Goal: Task Accomplishment & Management: Use online tool/utility

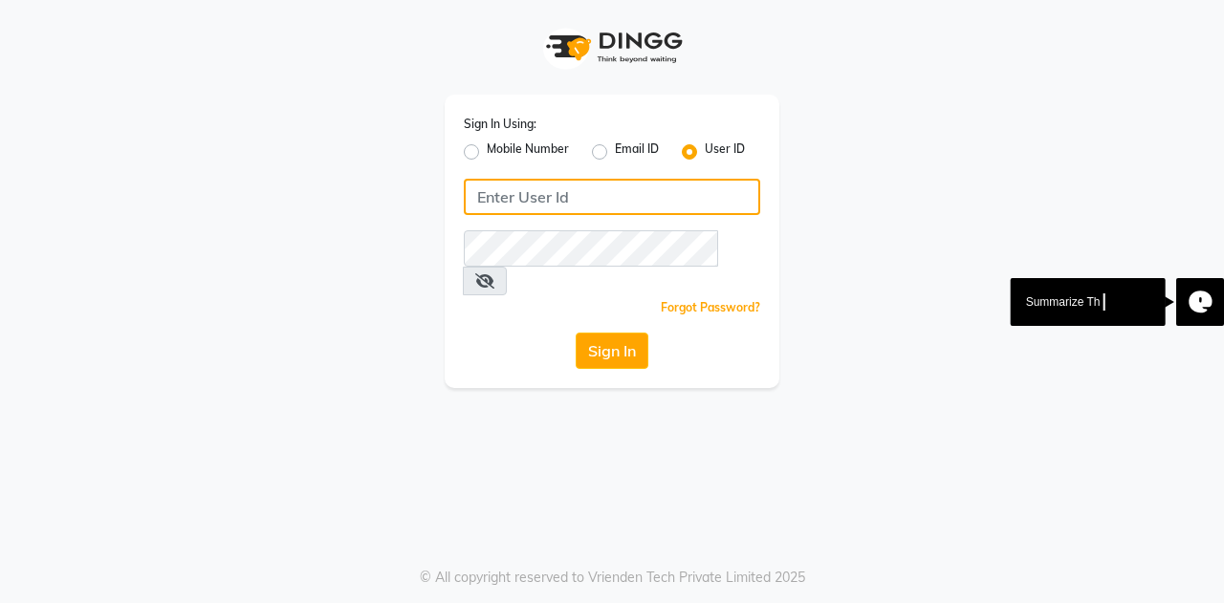
click at [610, 206] on input "Username" at bounding box center [612, 197] width 296 height 36
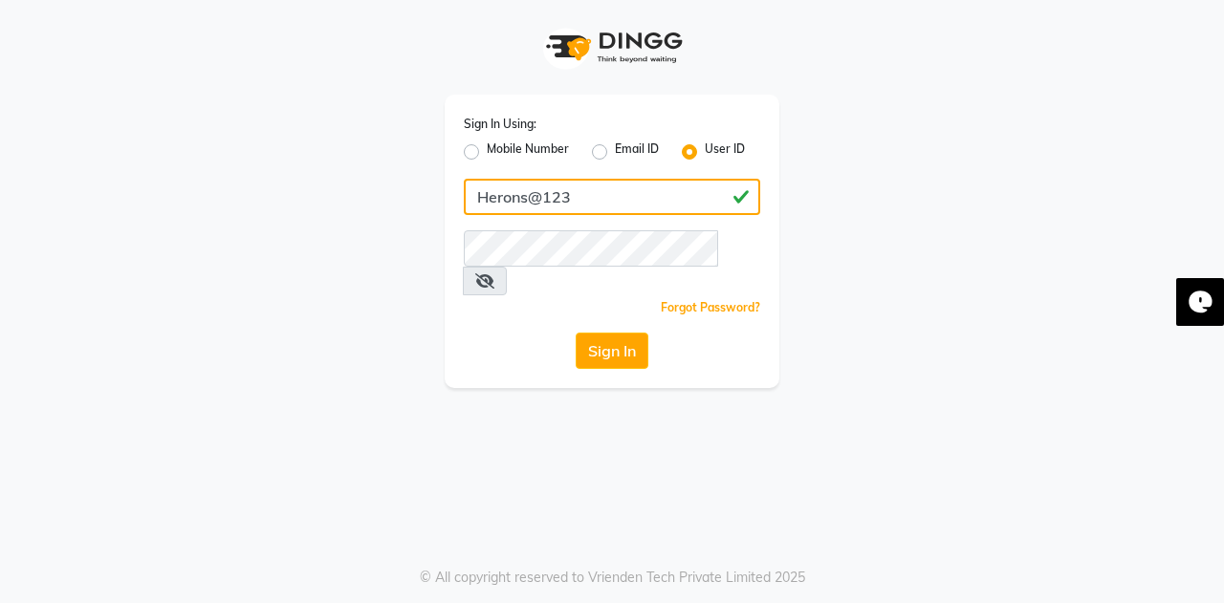
type input "Herons@123"
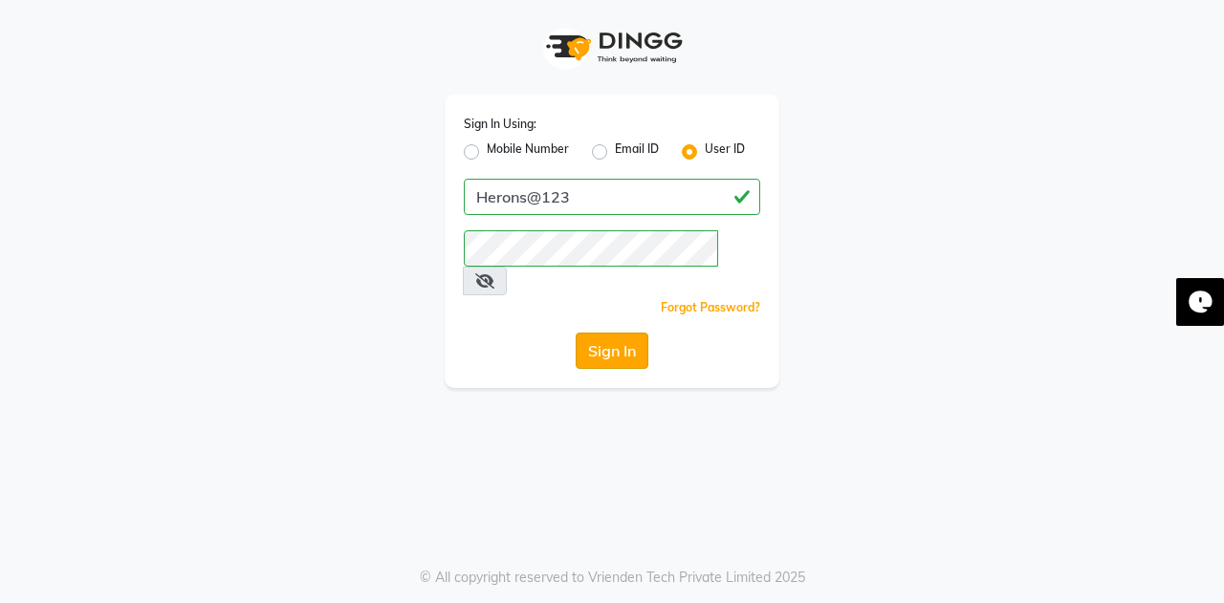
click at [612, 333] on button "Sign In" at bounding box center [612, 351] width 73 height 36
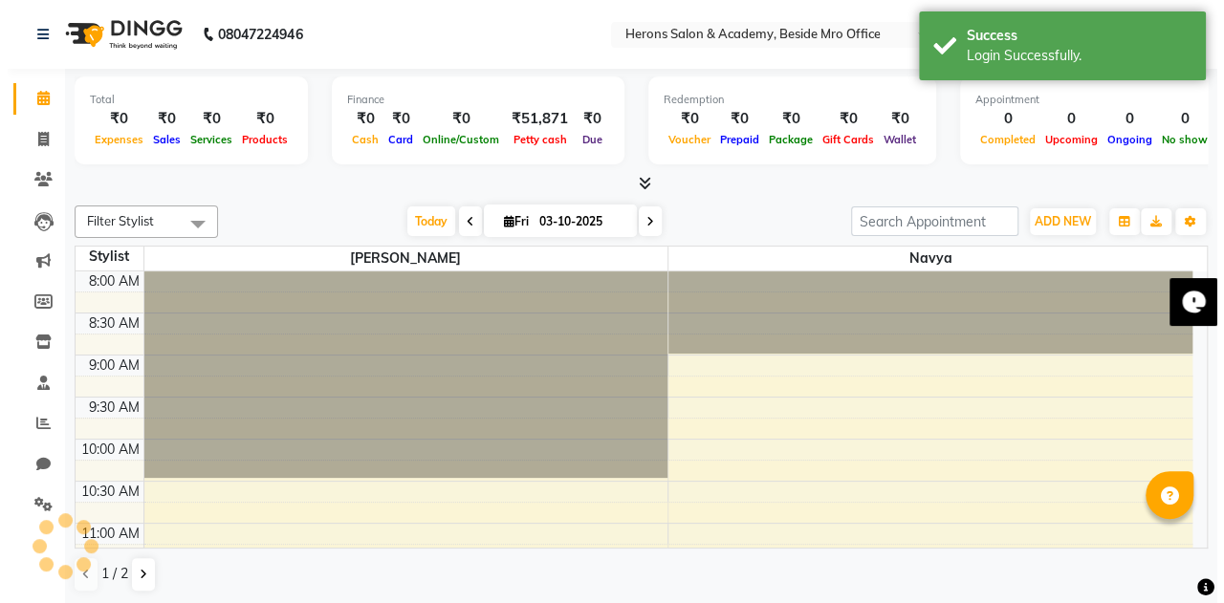
scroll to position [17, 0]
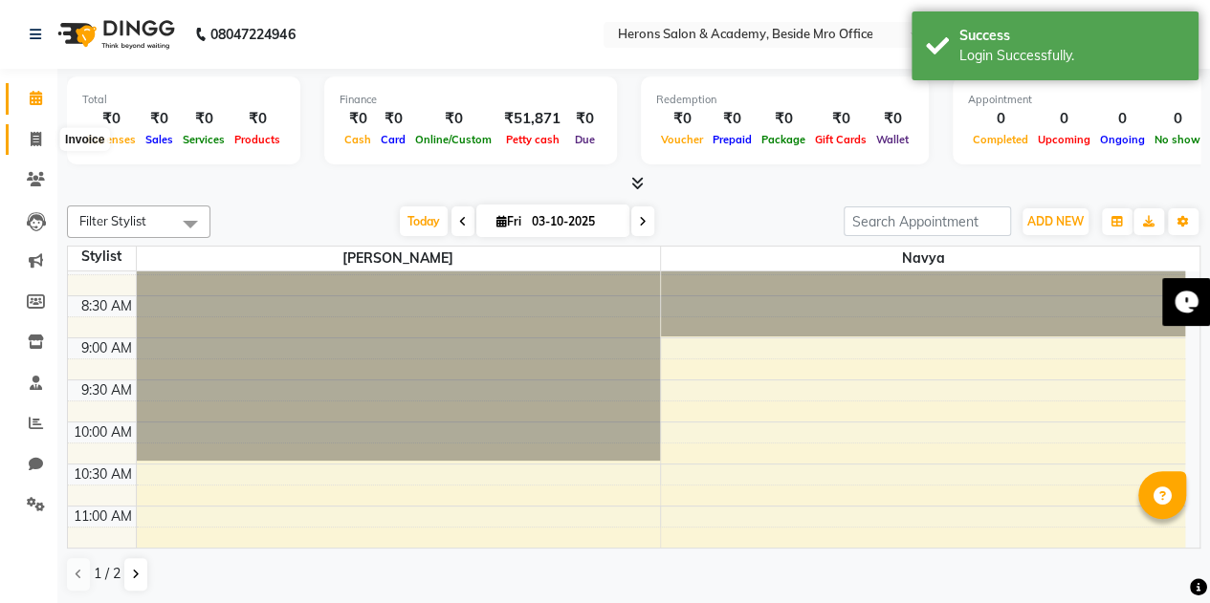
click at [33, 132] on icon at bounding box center [36, 139] width 11 height 14
select select "service"
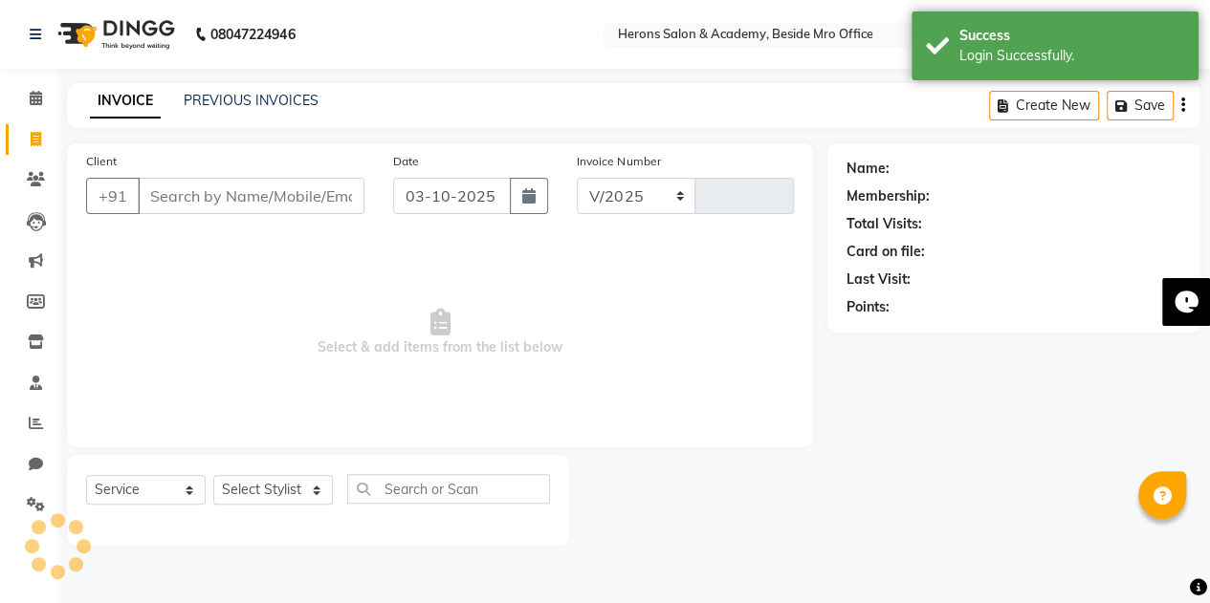
select select "7758"
type input "0435"
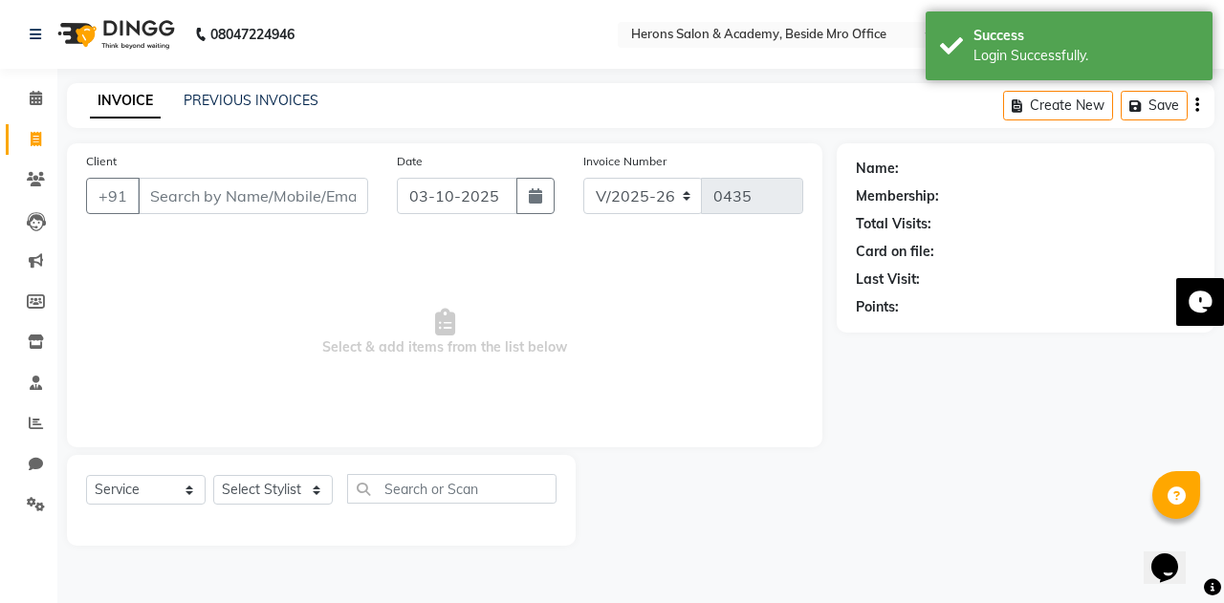
click at [160, 193] on input "Client" at bounding box center [253, 196] width 230 height 36
click at [251, 485] on select "Select Stylist Navya Nikitha Shruthi" at bounding box center [273, 490] width 120 height 30
select select "69236"
click at [213, 475] on select "Select Stylist Navya Nikitha Shruthi" at bounding box center [273, 490] width 120 height 30
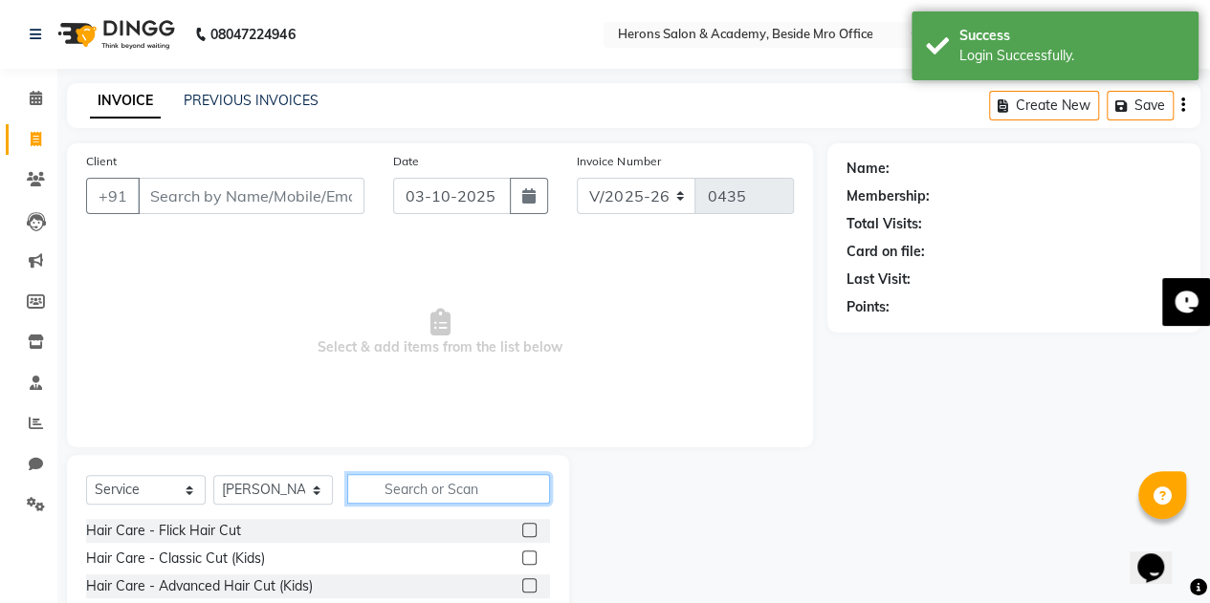
click at [374, 489] on input "text" at bounding box center [448, 489] width 203 height 30
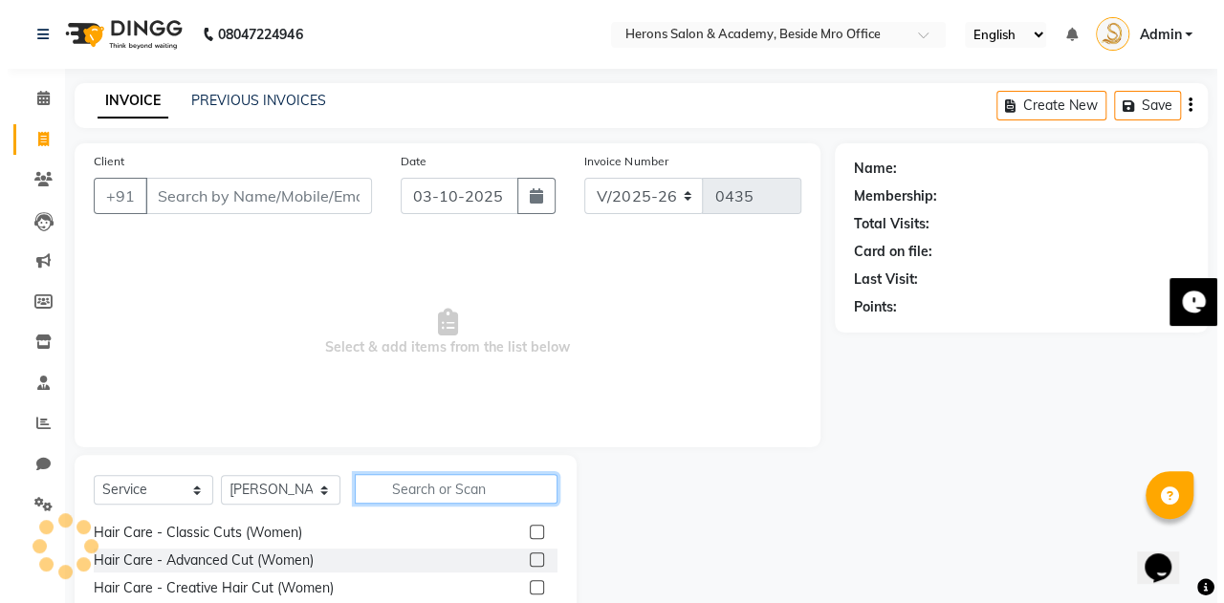
scroll to position [69, 0]
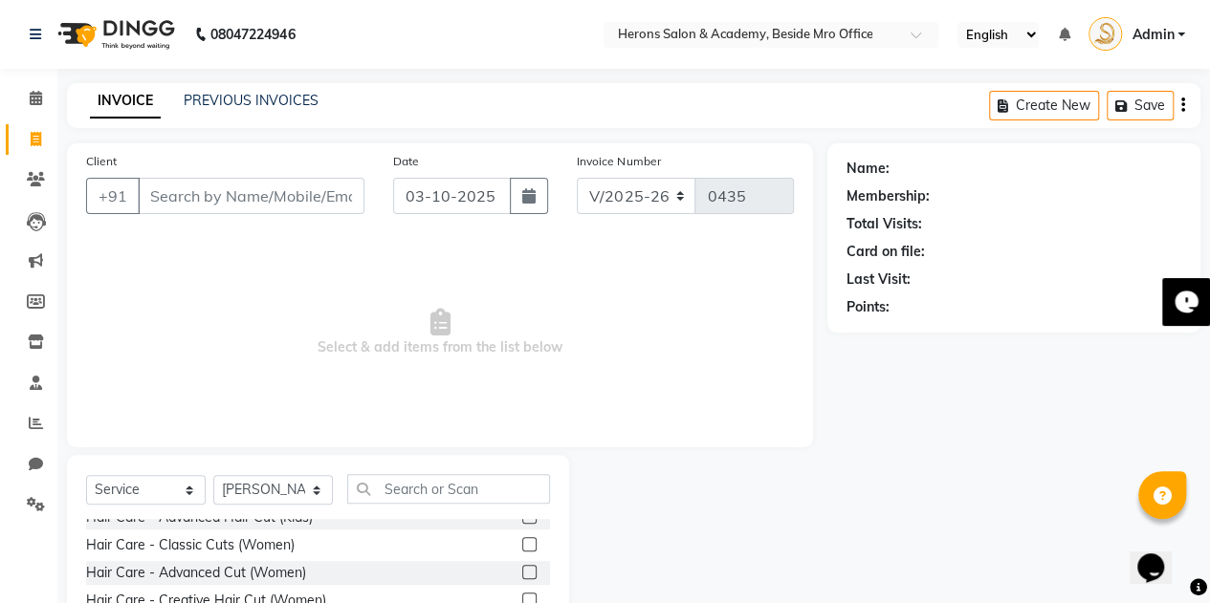
click at [522, 540] on label at bounding box center [529, 544] width 14 height 14
click at [522, 540] on input "checkbox" at bounding box center [528, 545] width 12 height 12
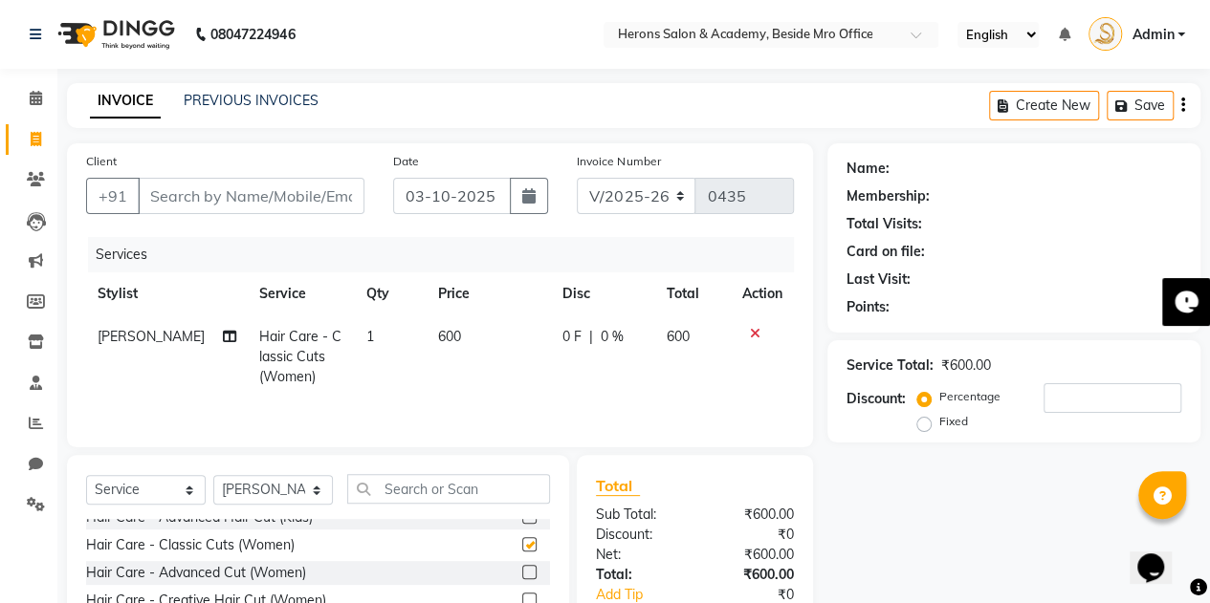
checkbox input "false"
click at [229, 196] on input "Client" at bounding box center [251, 196] width 227 height 36
type input "8"
type input "0"
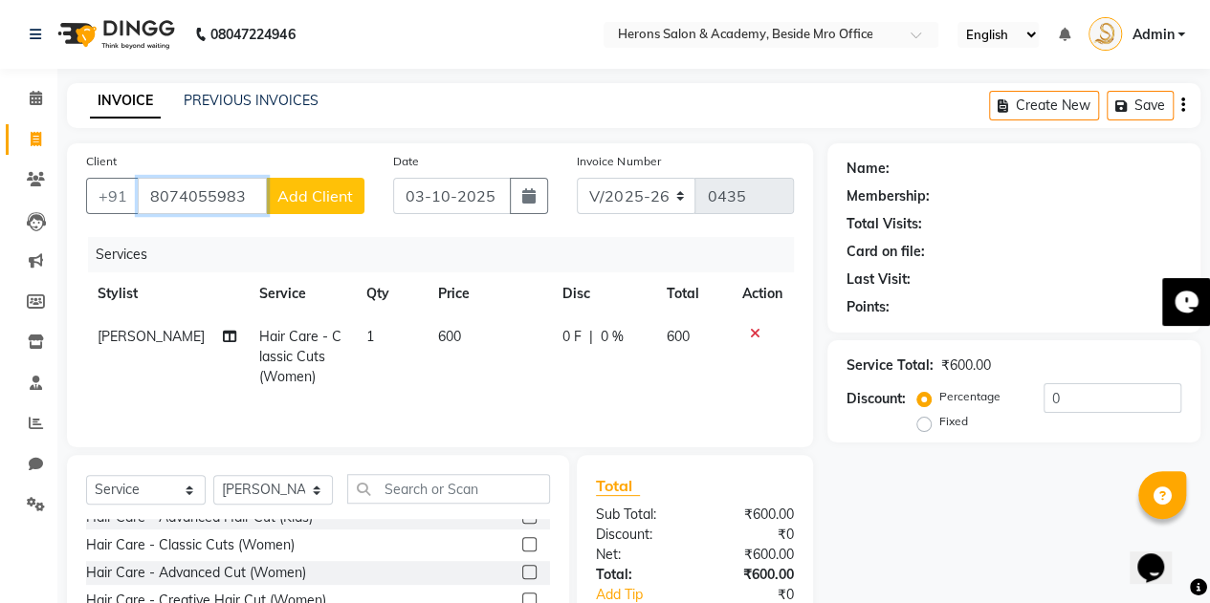
type input "8074055983"
click at [291, 173] on div "Client +91 8074055983 Add Client" at bounding box center [225, 190] width 307 height 78
click at [295, 190] on span "Add Client" at bounding box center [315, 195] width 76 height 19
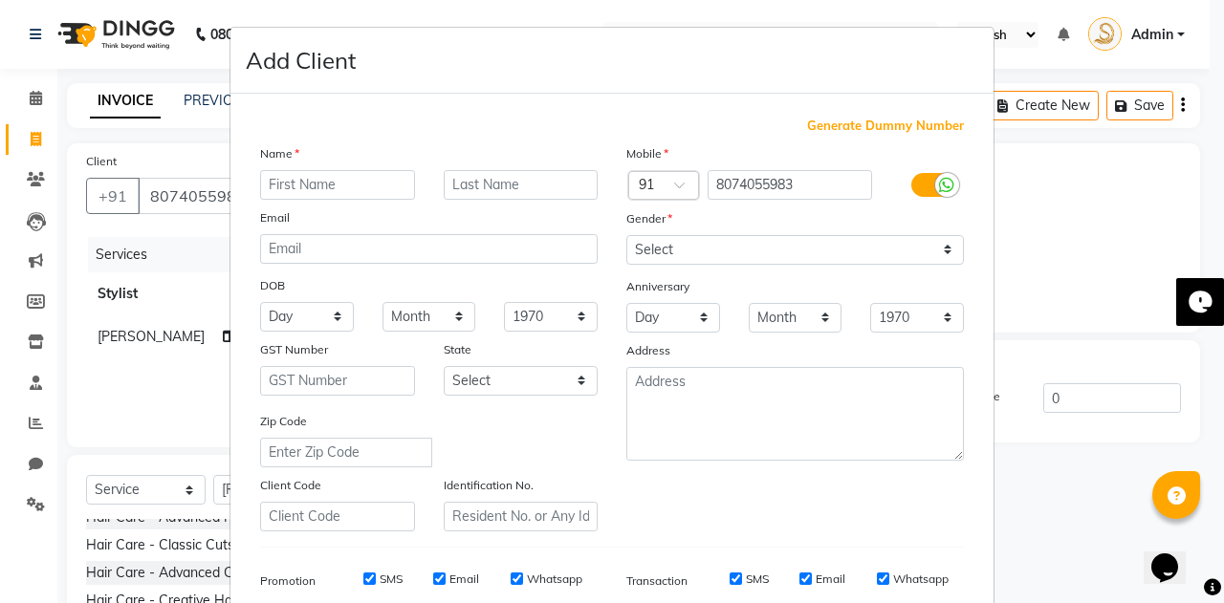
click at [294, 185] on input "text" at bounding box center [337, 185] width 155 height 30
click at [292, 183] on input "text" at bounding box center [337, 185] width 155 height 30
type input "thirumala L"
click at [939, 246] on select "Select Male Female Other Prefer Not To Say" at bounding box center [795, 250] width 338 height 30
select select "female"
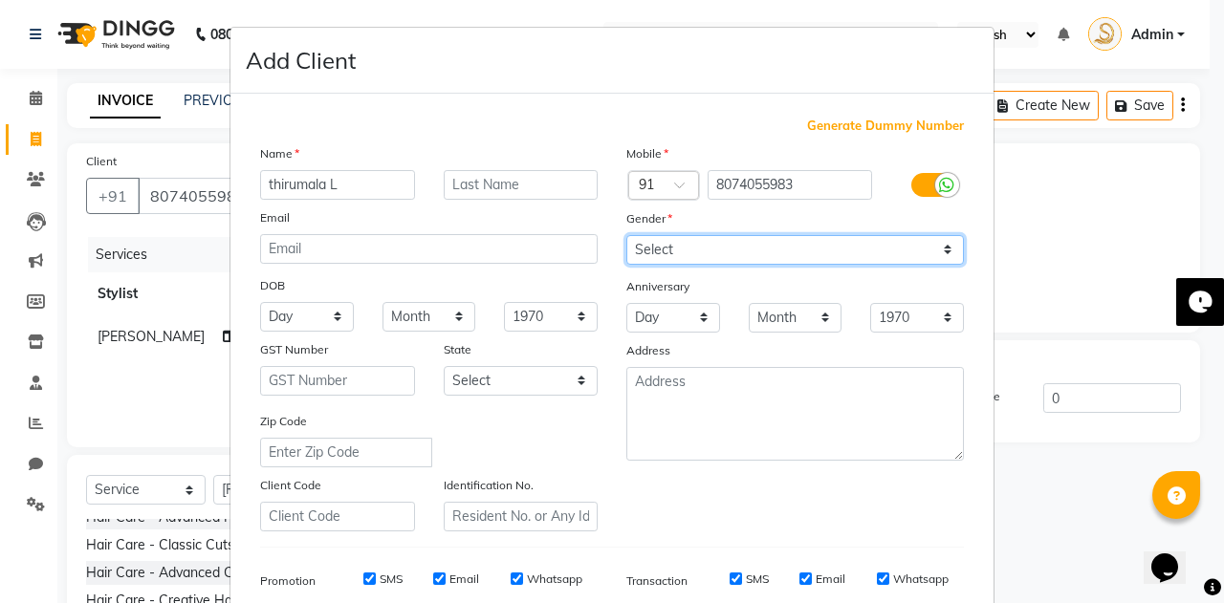
click at [626, 235] on select "Select Male Female Other Prefer Not To Say" at bounding box center [795, 250] width 338 height 30
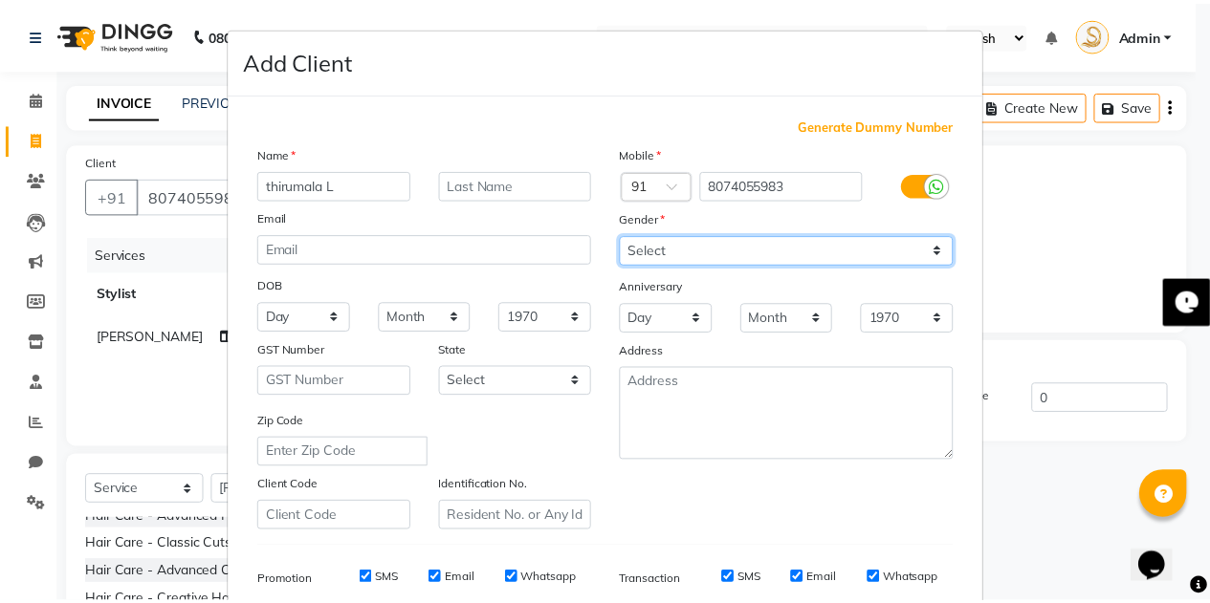
scroll to position [275, 0]
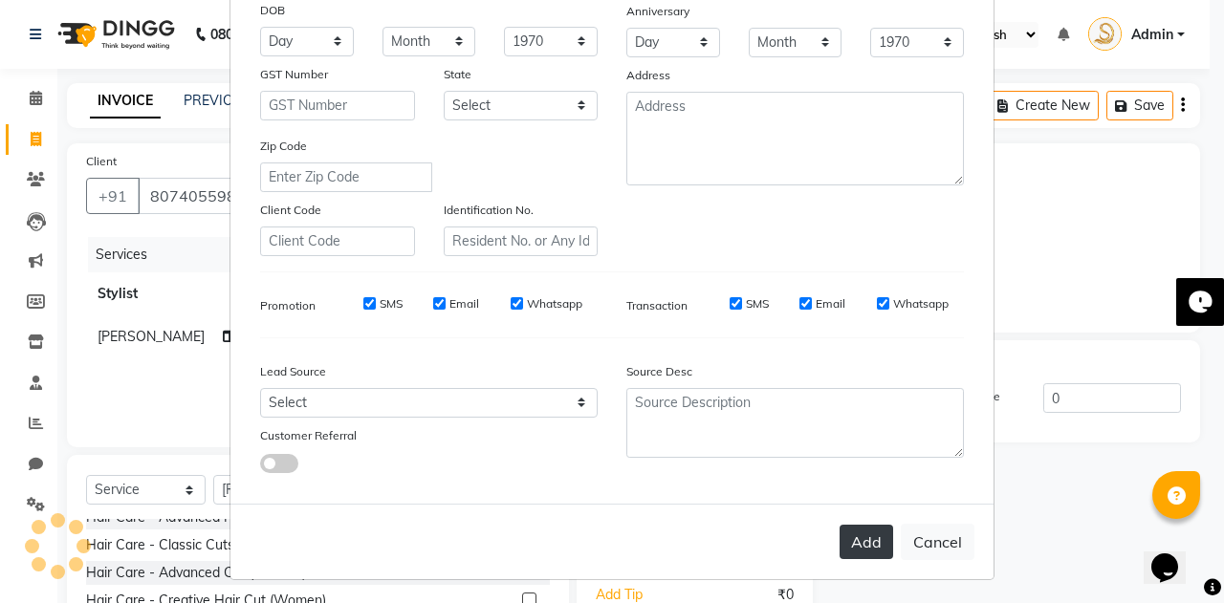
click at [848, 551] on button "Add" at bounding box center [867, 542] width 54 height 34
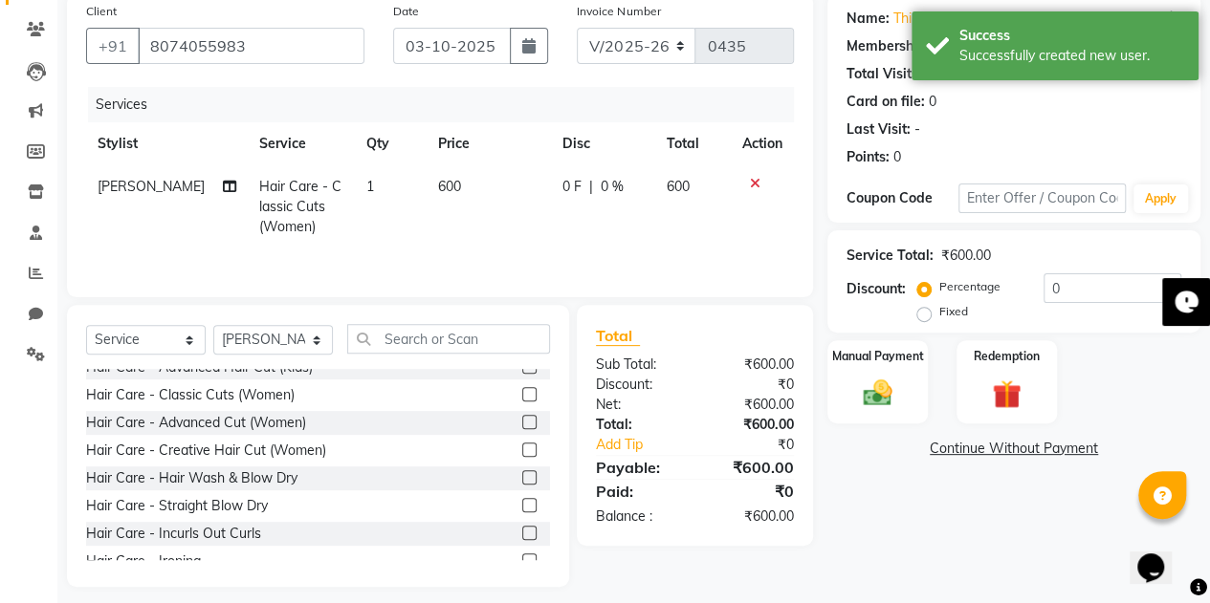
scroll to position [156, 0]
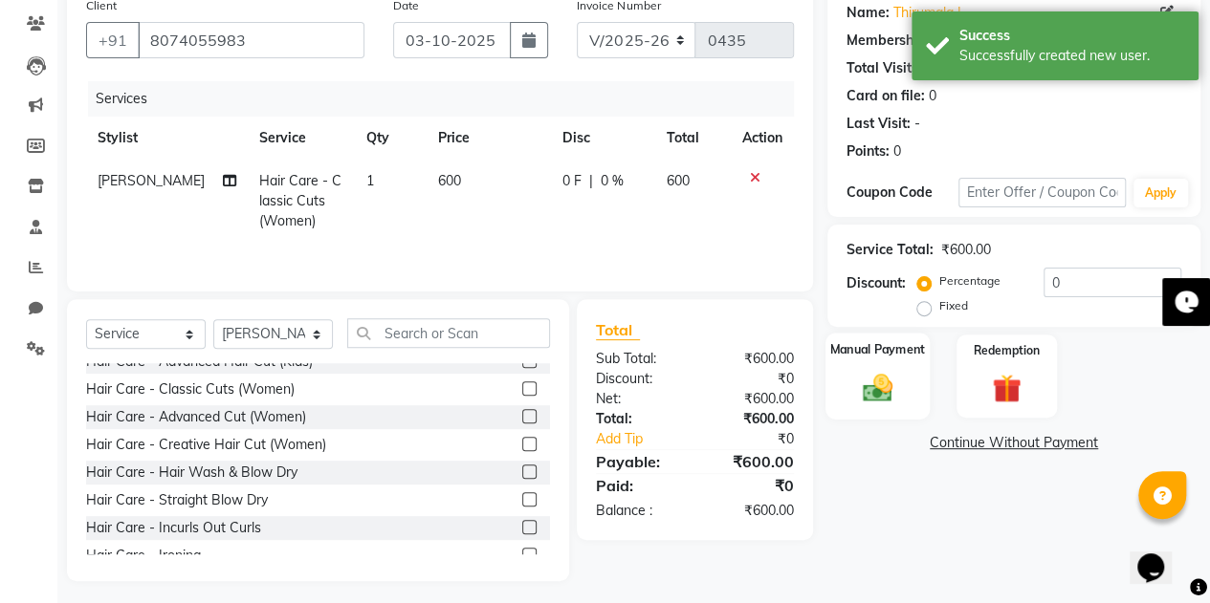
click at [850, 372] on div "Manual Payment" at bounding box center [877, 376] width 104 height 87
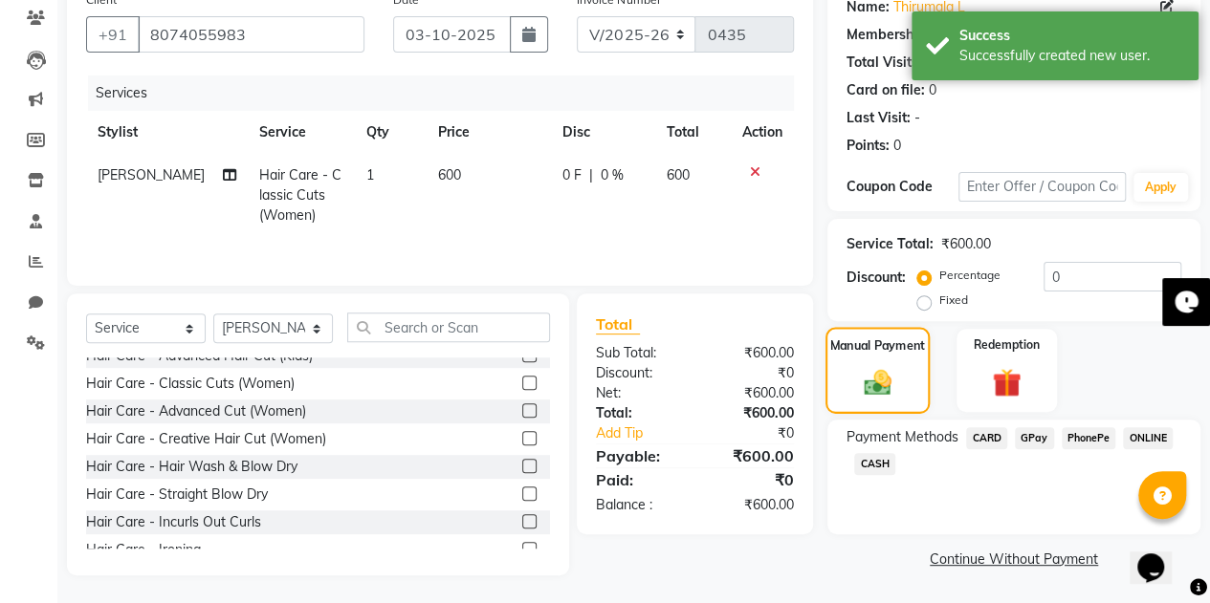
scroll to position [161, 0]
click at [872, 460] on span "CASH" at bounding box center [874, 465] width 41 height 22
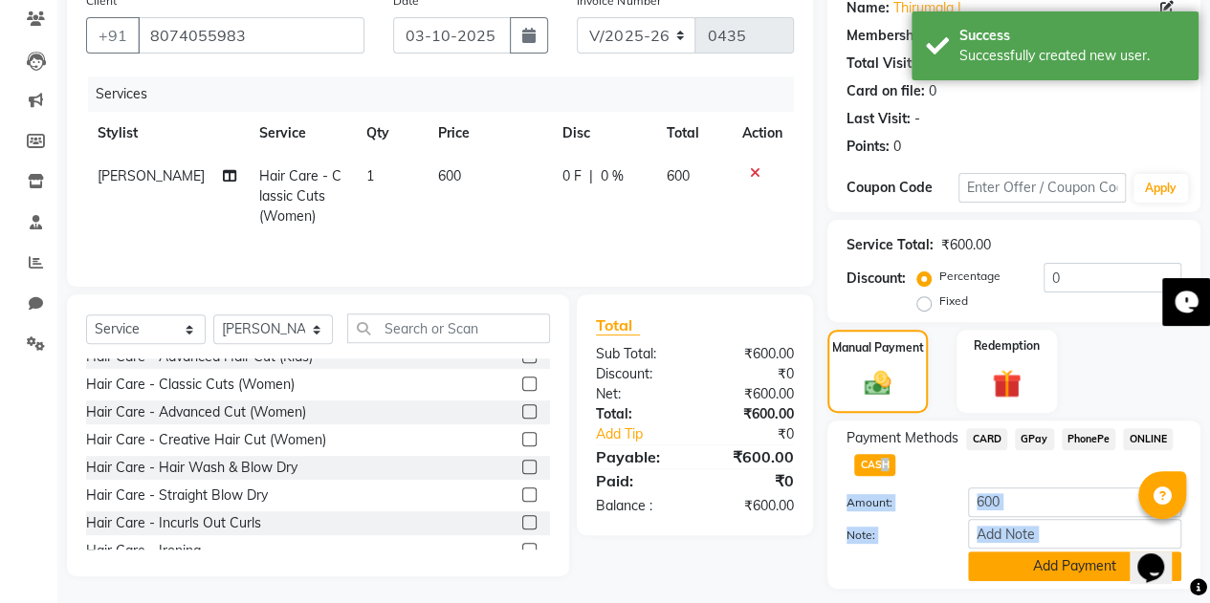
drag, startPoint x: 872, startPoint y: 460, endPoint x: 1029, endPoint y: 571, distance: 192.1
click at [1029, 571] on div "Payment Methods CARD GPay PhonePe ONLINE CASH Amount: 600 Note: Add Payment" at bounding box center [1013, 504] width 335 height 153
click at [1029, 571] on button "Add Payment" at bounding box center [1074, 567] width 213 height 30
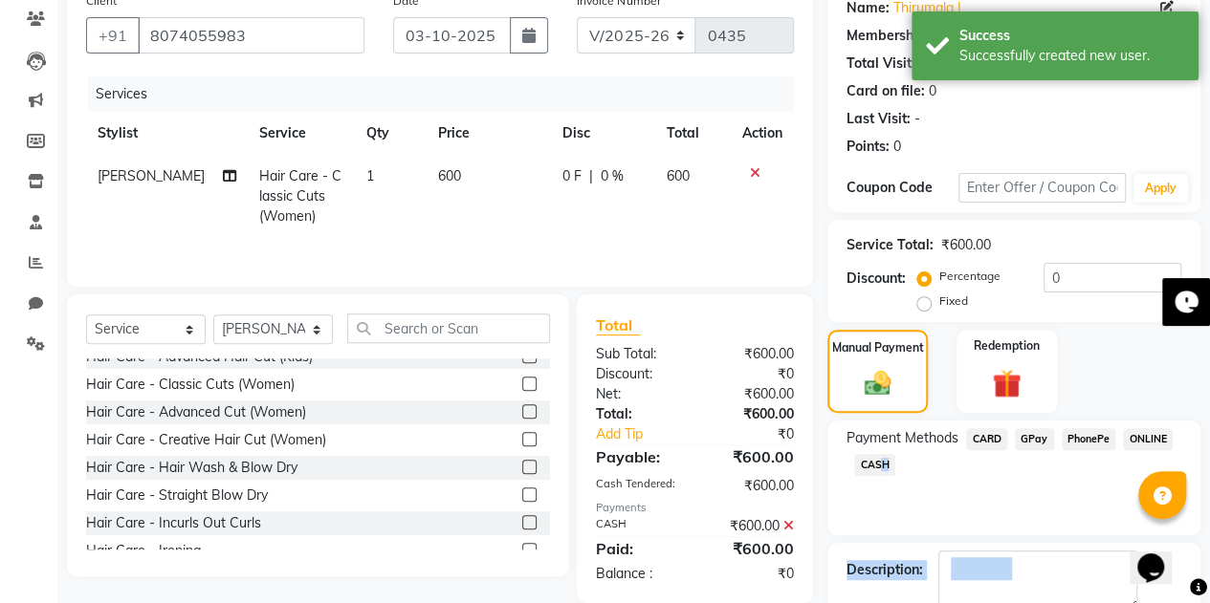
scroll to position [266, 0]
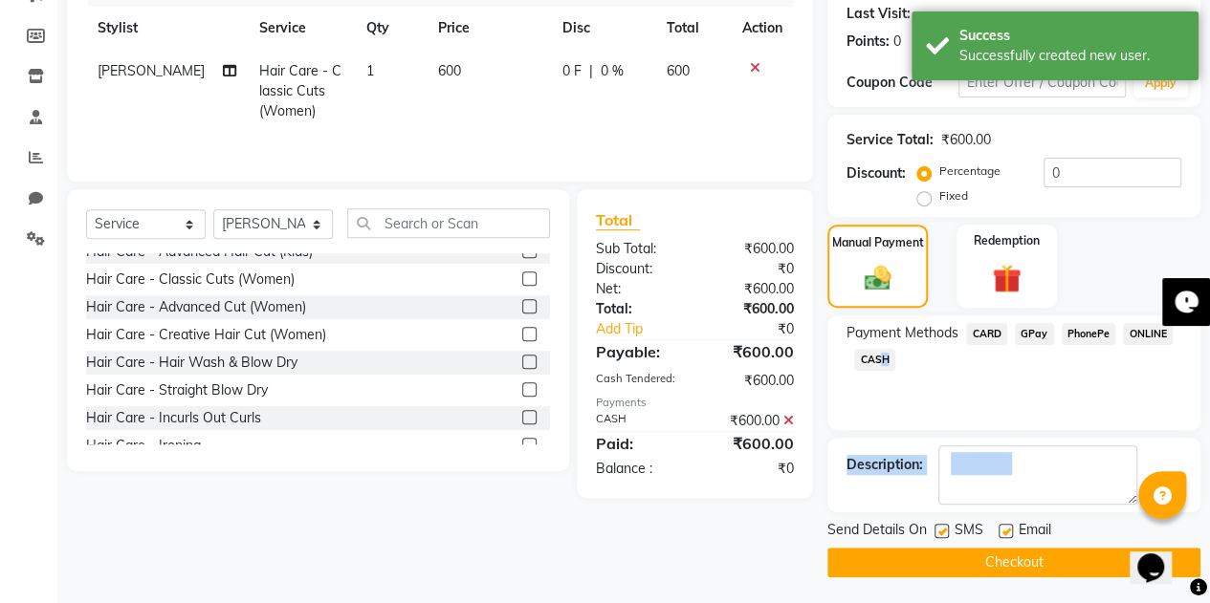
click at [1004, 529] on label at bounding box center [1005, 531] width 14 height 14
click at [1004, 529] on input "checkbox" at bounding box center [1004, 532] width 12 height 12
checkbox input "false"
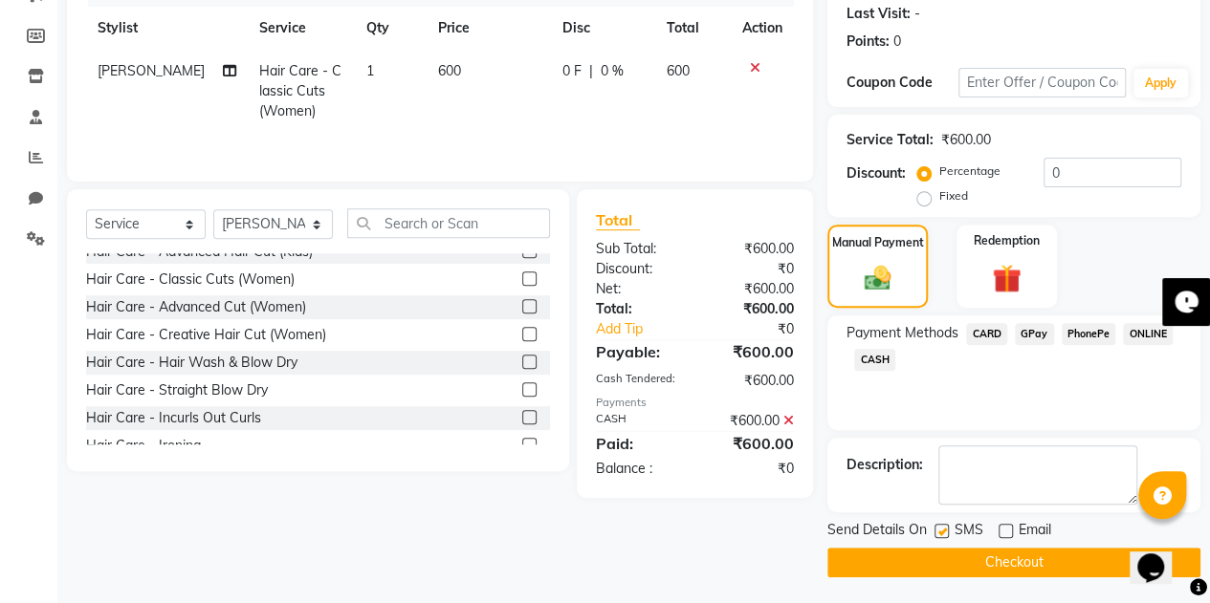
click at [992, 563] on button "Checkout" at bounding box center [1013, 563] width 373 height 30
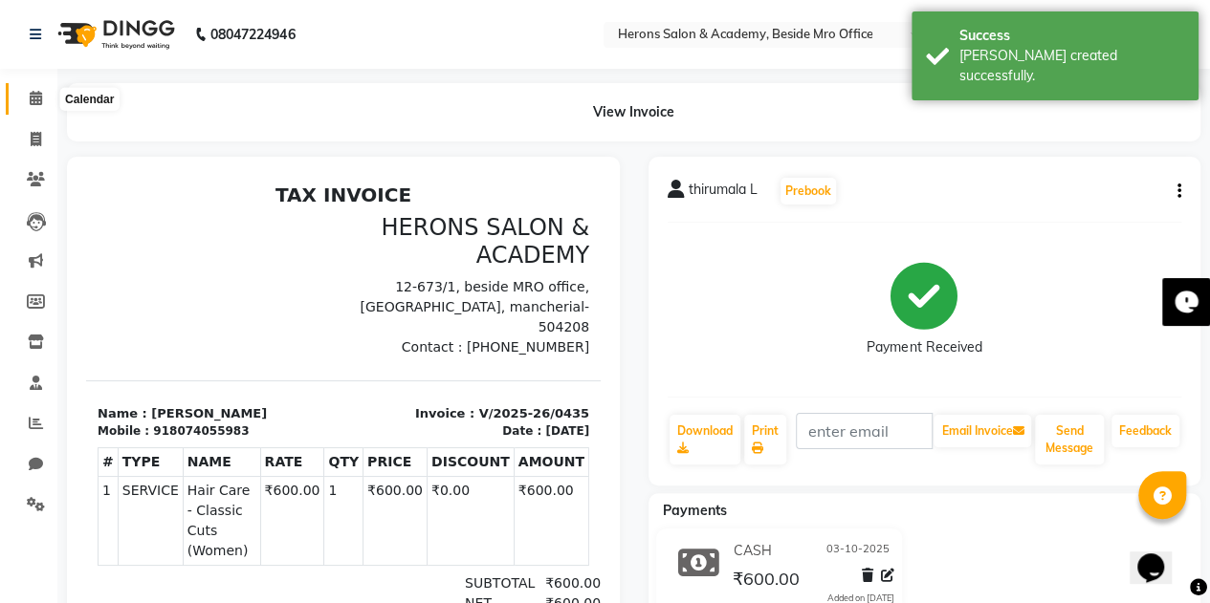
click at [40, 97] on icon at bounding box center [36, 98] width 12 height 14
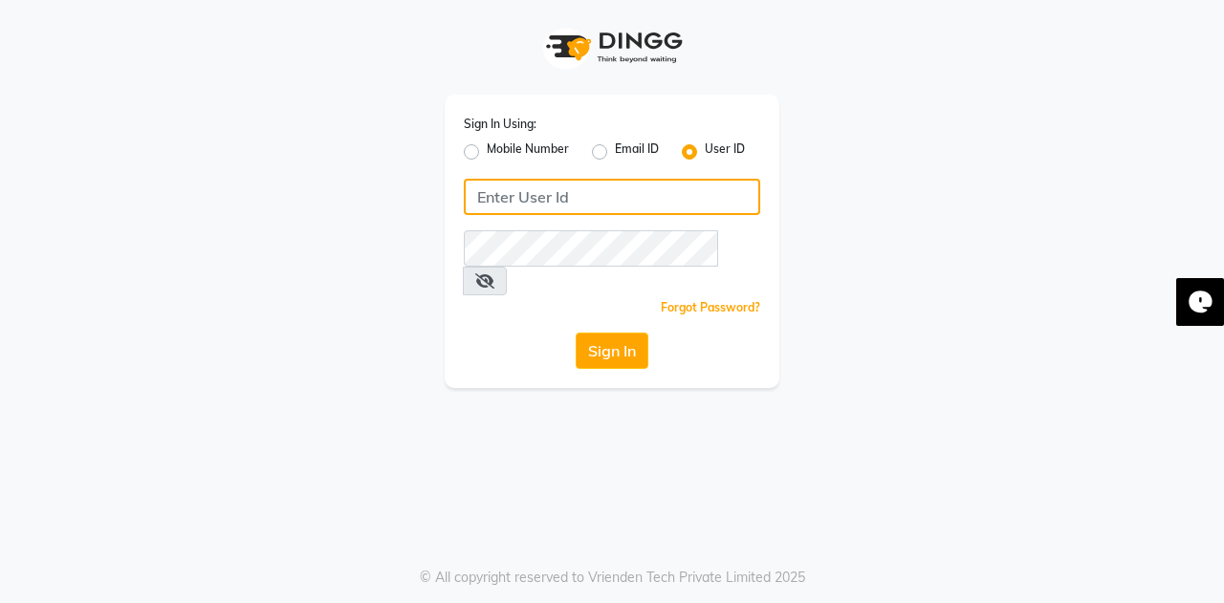
click at [502, 198] on input "Username" at bounding box center [612, 197] width 296 height 36
type input "Herons@123"
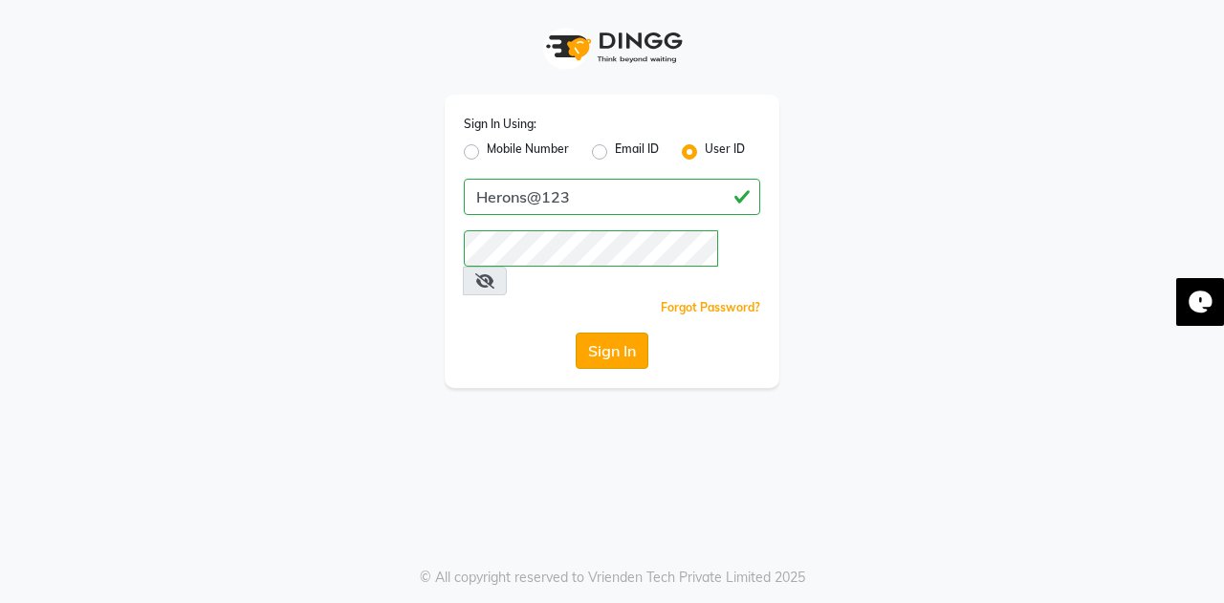
click at [628, 333] on button "Sign In" at bounding box center [612, 351] width 73 height 36
